Goal: Information Seeking & Learning: Find specific fact

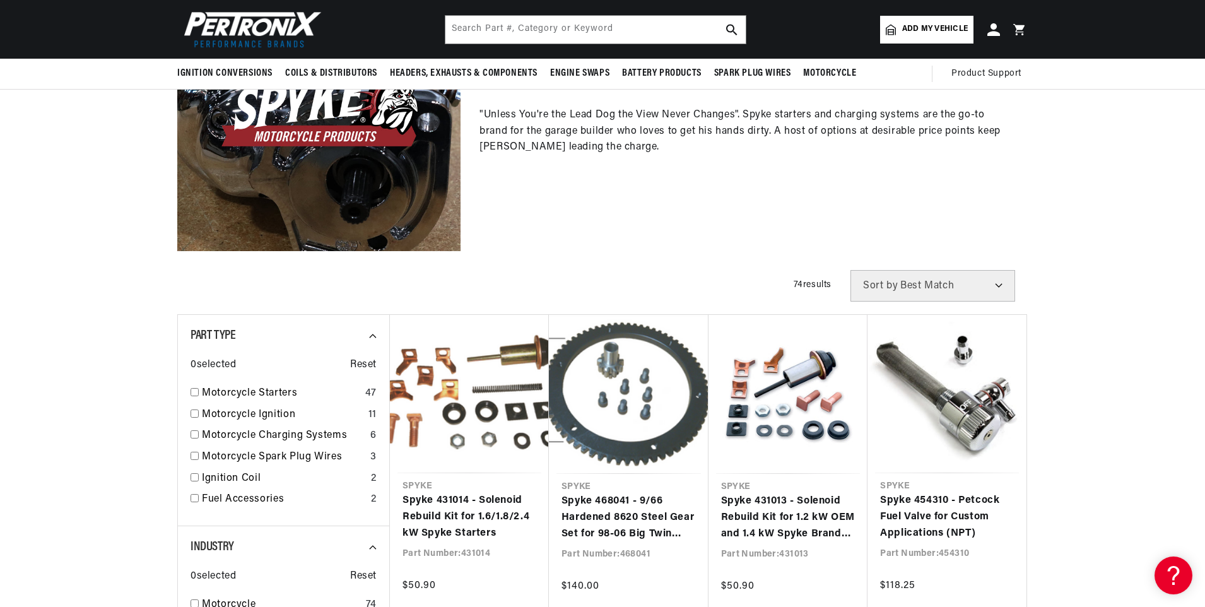
scroll to position [0, 788]
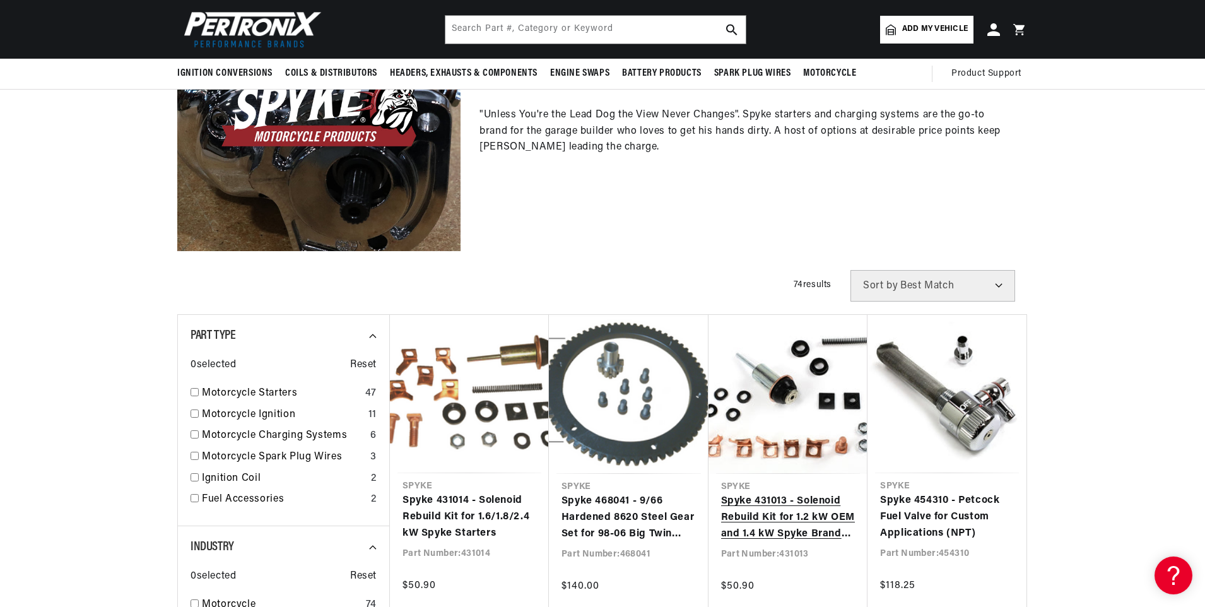
click at [783, 494] on link "Spyke 431013 - Solenoid Rebuild Kit for 1.2 kW OEM and 1.4 kW Spyke Branded Sta…" at bounding box center [788, 518] width 134 height 49
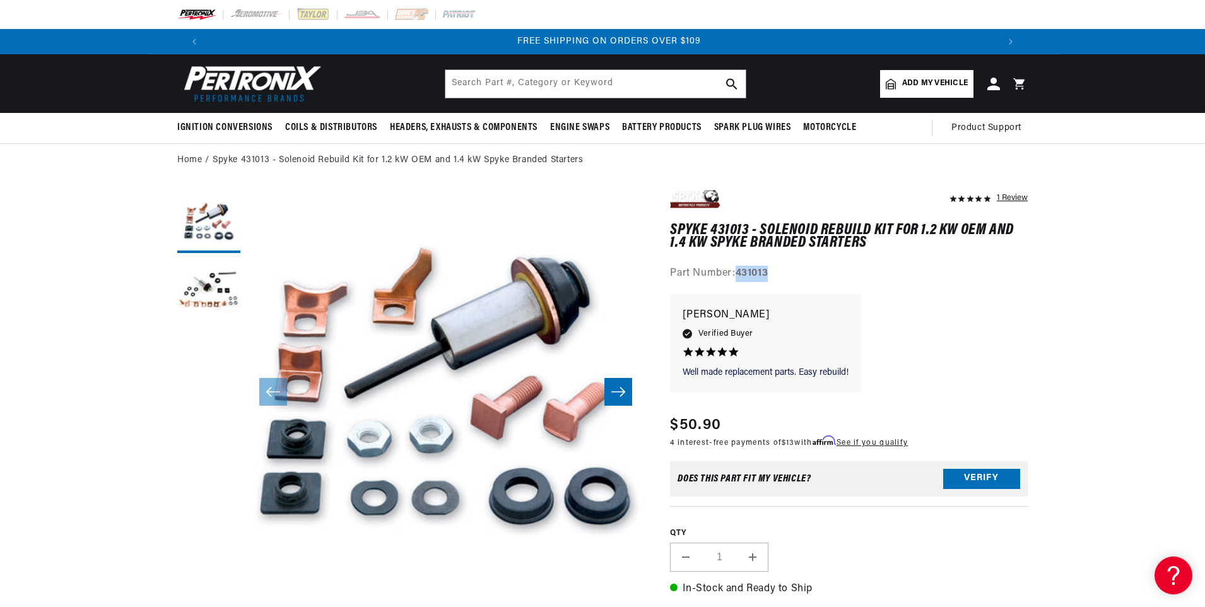
drag, startPoint x: 736, startPoint y: 273, endPoint x: 779, endPoint y: 273, distance: 43.5
click at [779, 273] on div "Part Number: 431013" at bounding box center [849, 274] width 358 height 16
drag, startPoint x: 779, startPoint y: 273, endPoint x: 763, endPoint y: 273, distance: 16.4
copy div "431013"
